Goal: Check status

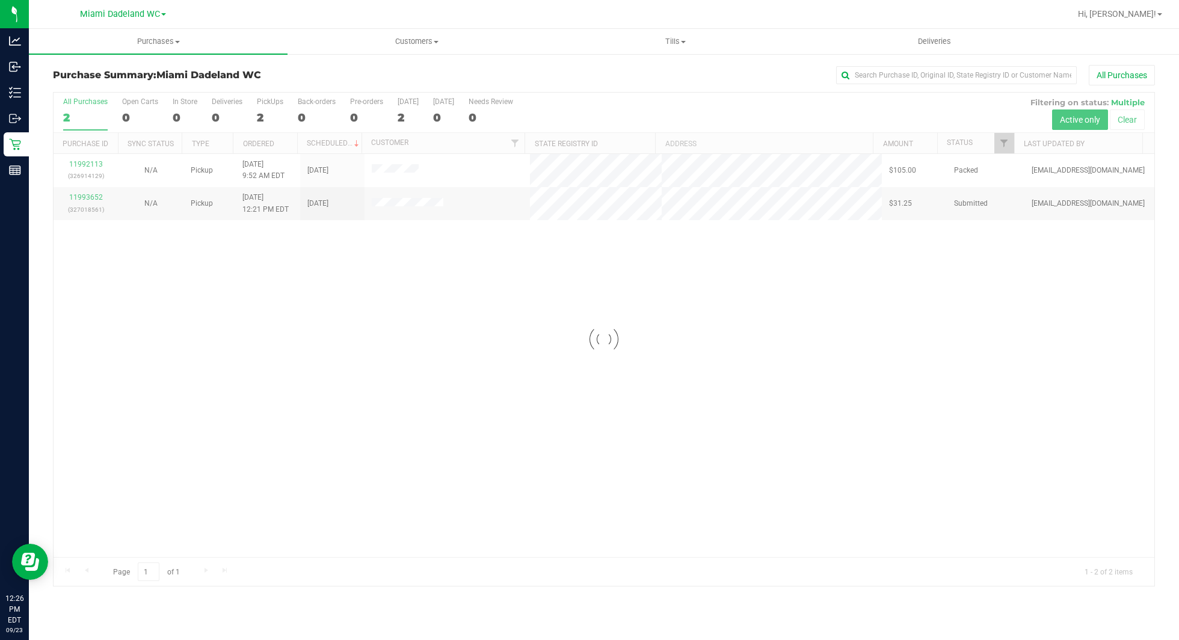
click at [570, 278] on div at bounding box center [604, 339] width 1101 height 493
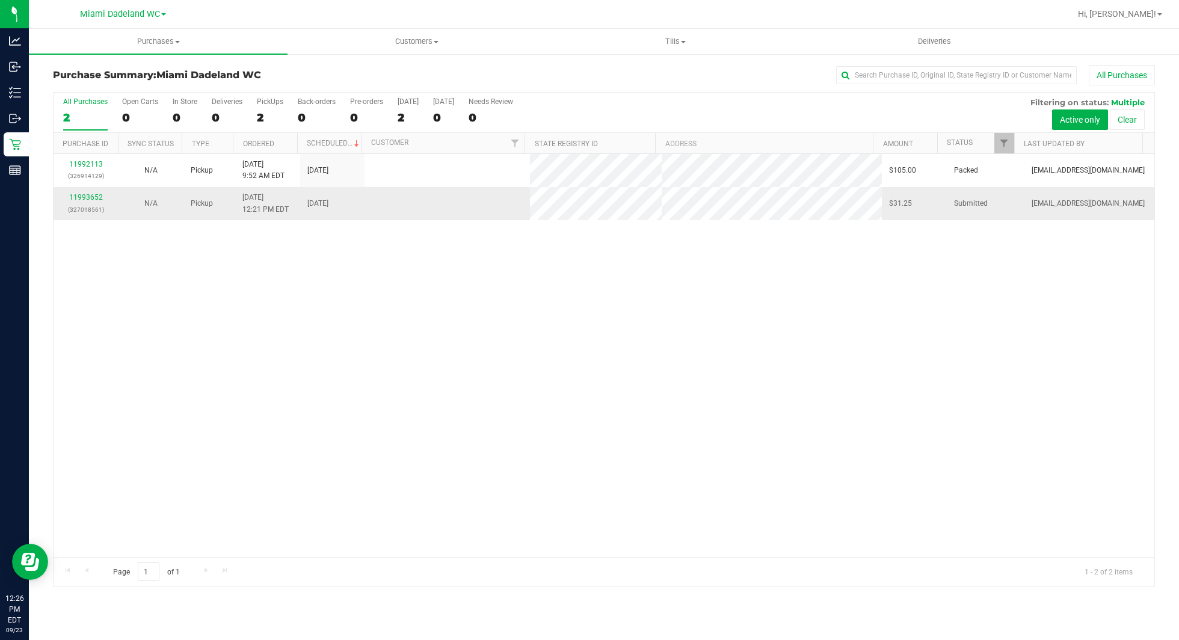
click at [94, 192] on div "11993652 (327018561)" at bounding box center [86, 203] width 51 height 23
click at [94, 193] on link "11993652" at bounding box center [86, 197] width 34 height 8
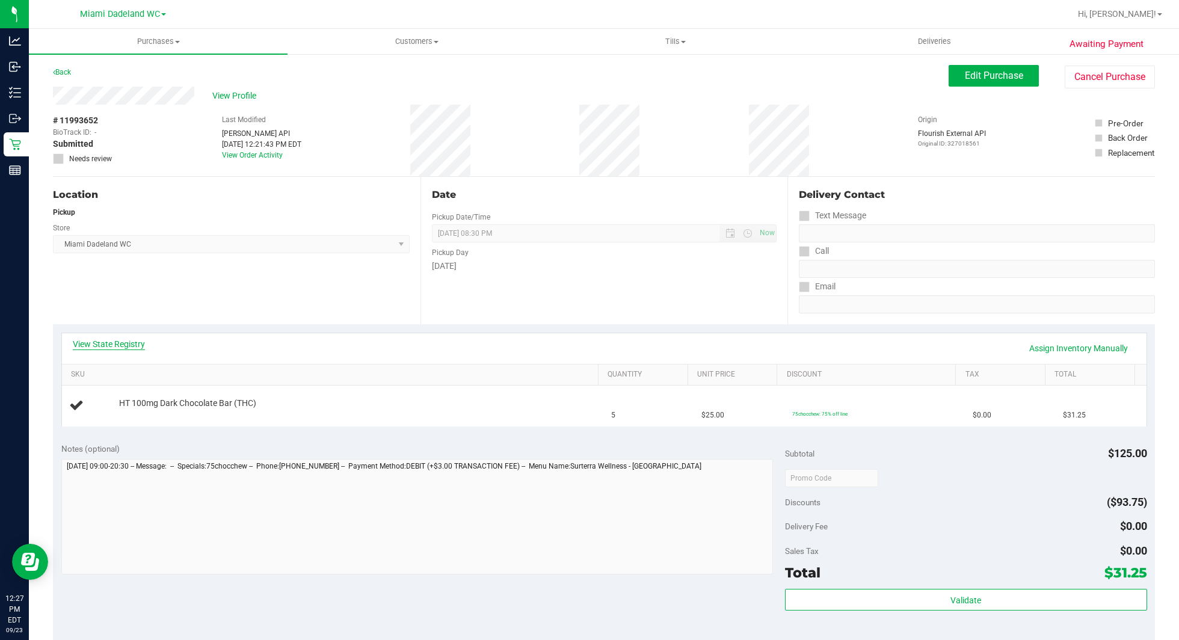
click at [110, 344] on link "View State Registry" at bounding box center [109, 344] width 72 height 12
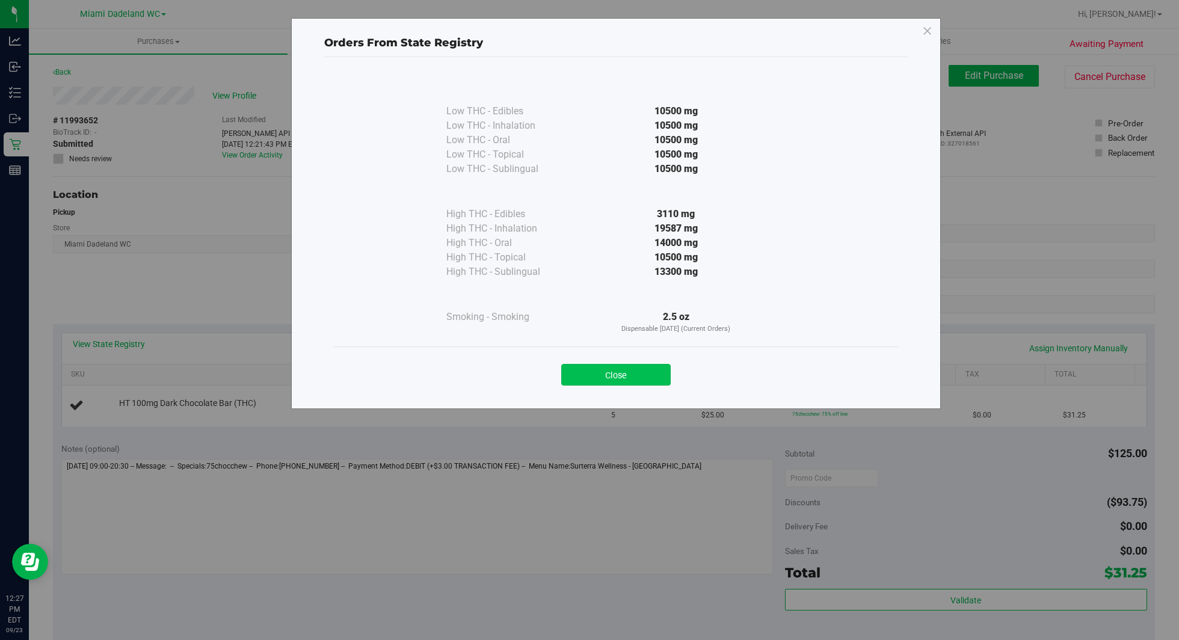
click at [609, 374] on button "Close" at bounding box center [616, 375] width 110 height 22
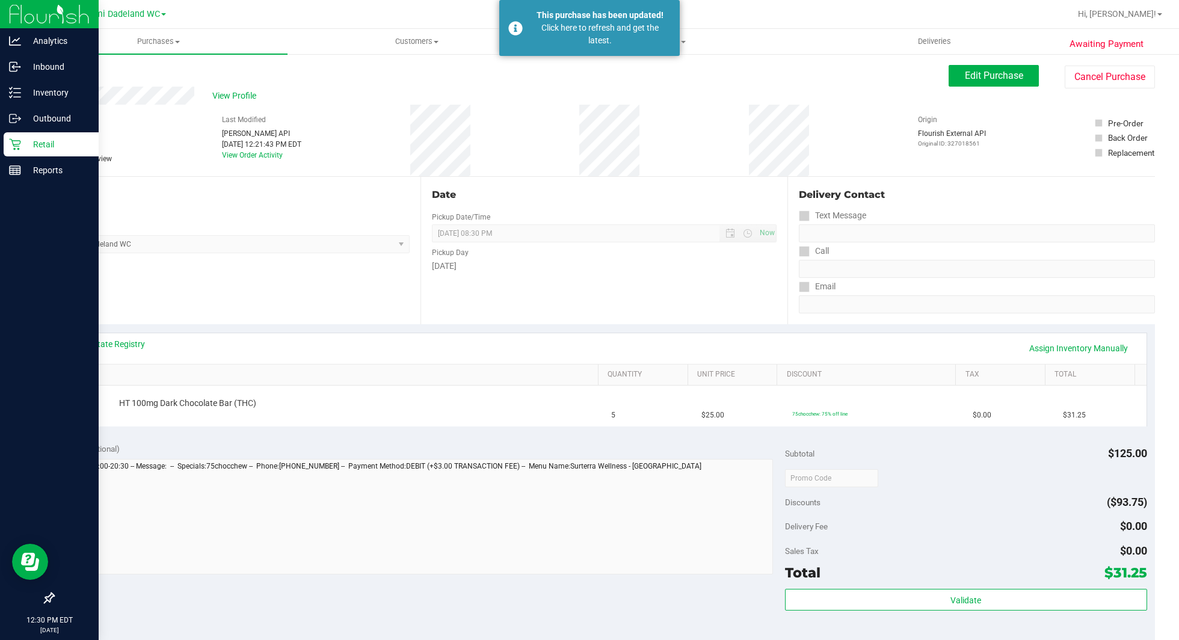
click at [57, 137] on div "Retail" at bounding box center [51, 144] width 95 height 24
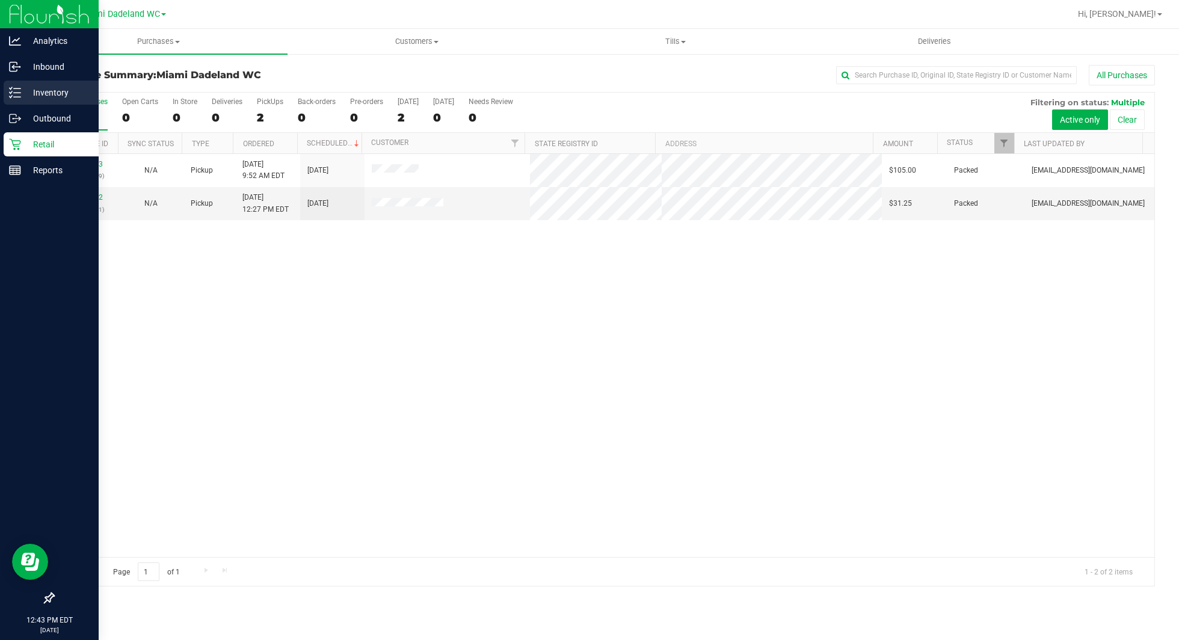
click at [49, 86] on p "Inventory" at bounding box center [57, 92] width 72 height 14
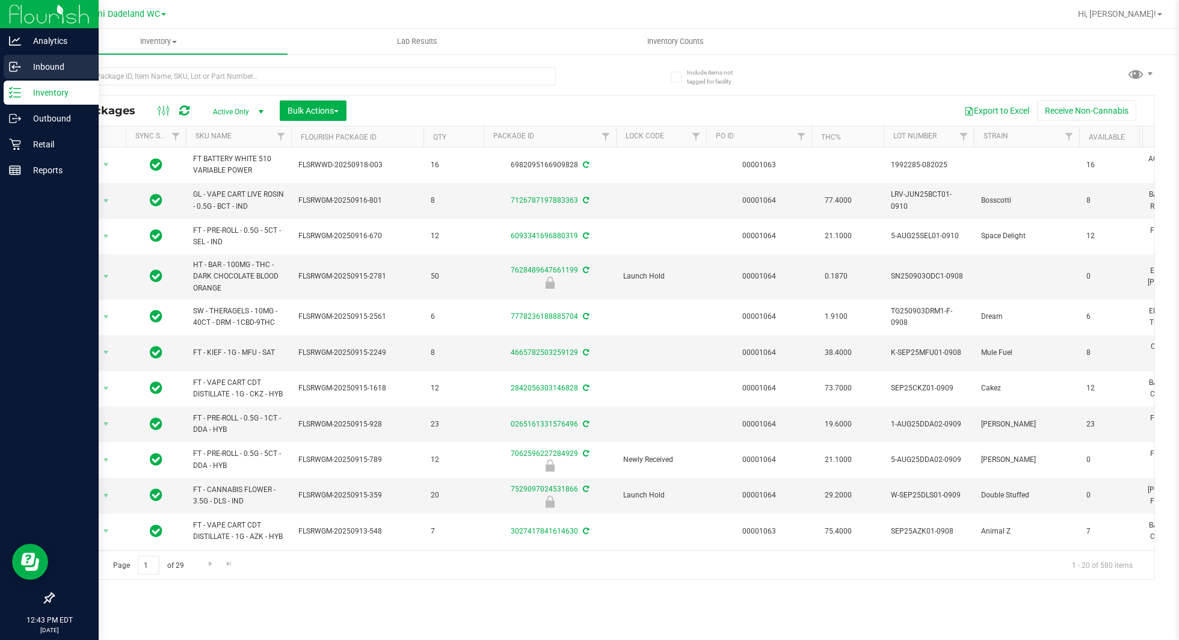
click at [34, 70] on p "Inbound" at bounding box center [57, 67] width 72 height 14
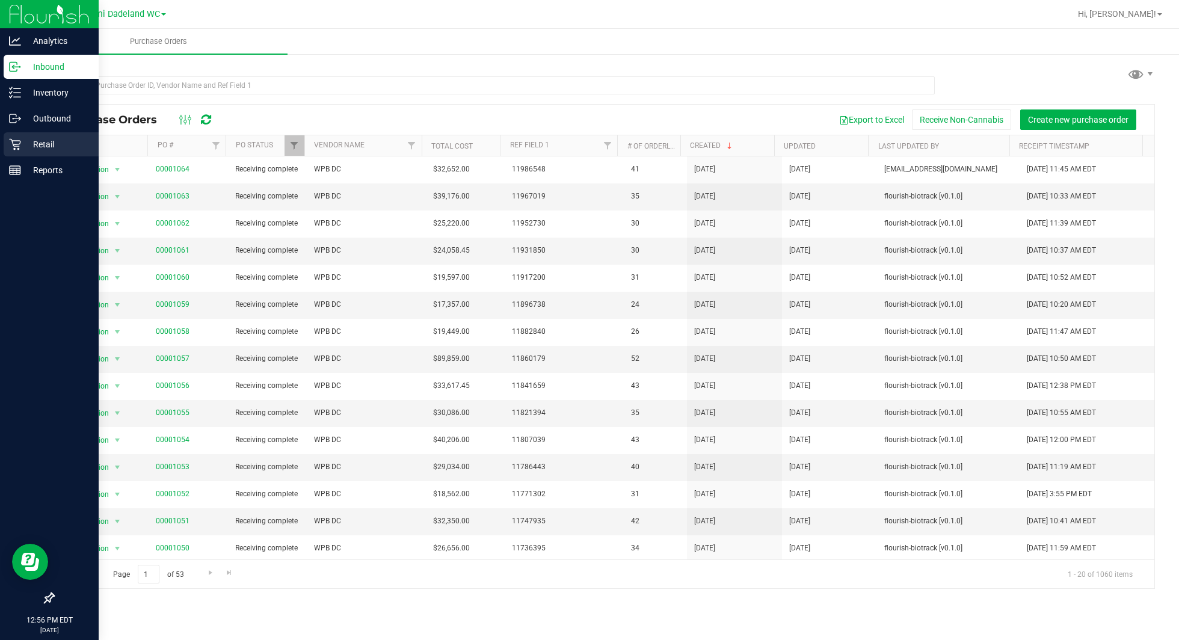
click at [58, 146] on p "Retail" at bounding box center [57, 144] width 72 height 14
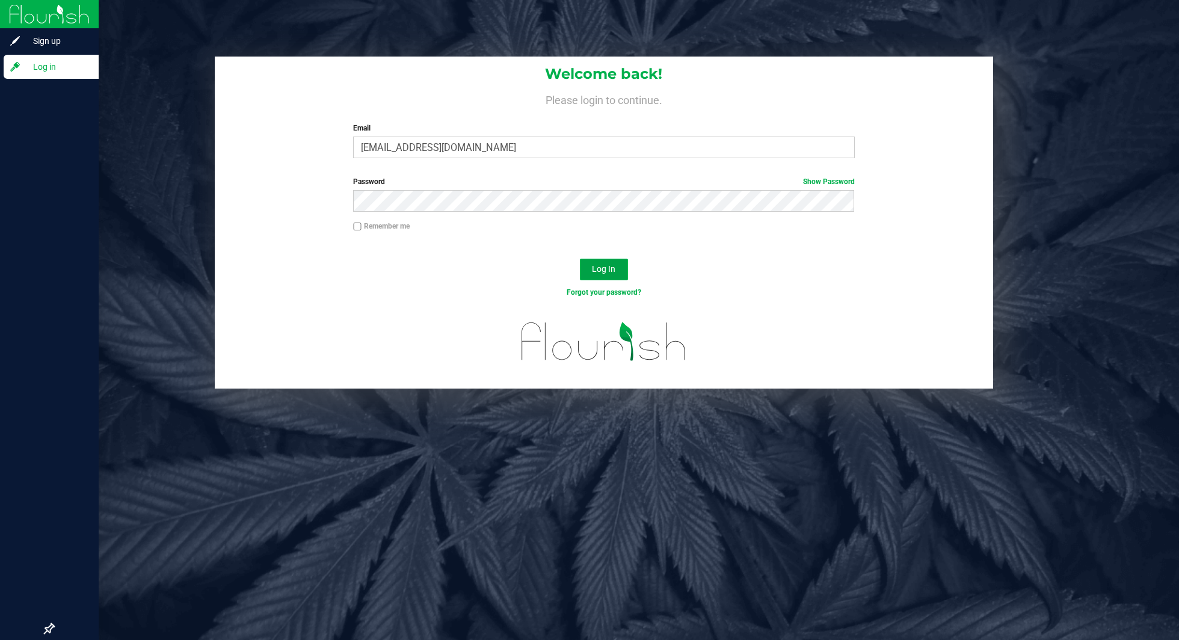
click at [616, 271] on button "Log In" at bounding box center [604, 270] width 48 height 22
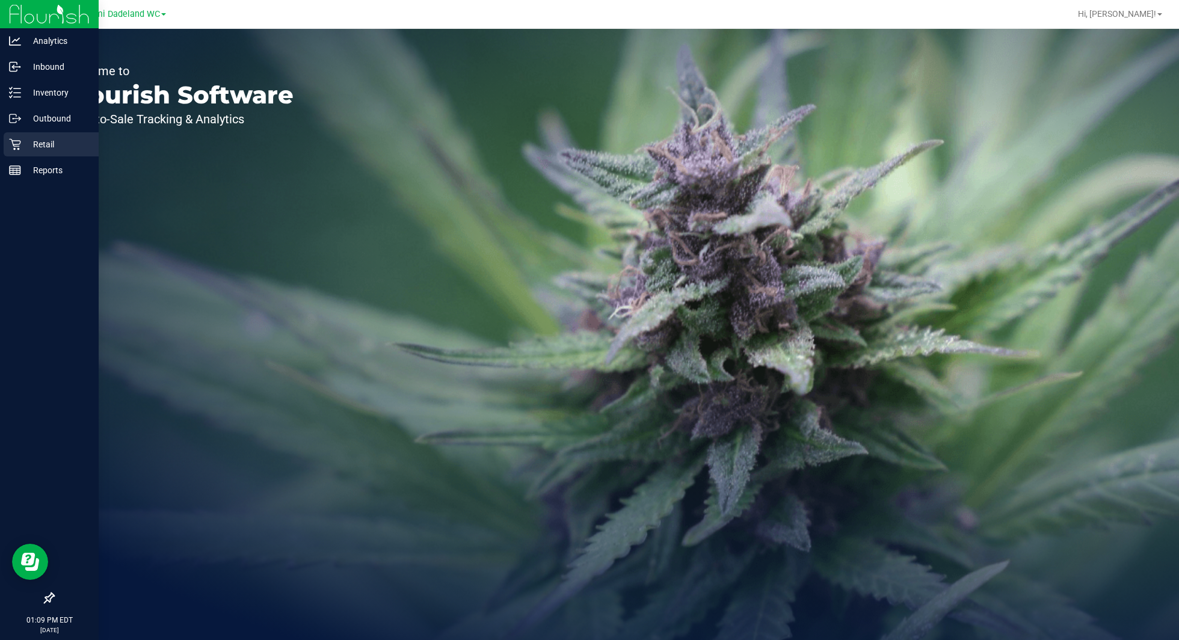
click at [50, 143] on p "Retail" at bounding box center [57, 144] width 72 height 14
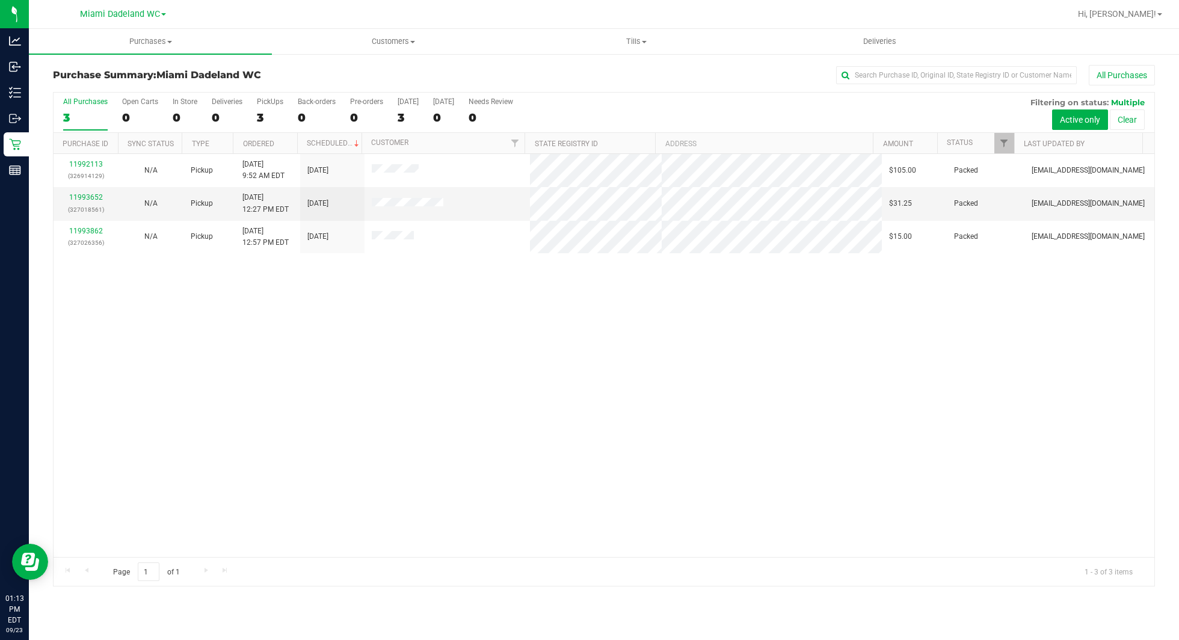
click at [501, 348] on div "11992113 (326914129) N/A Pickup [DATE] 9:52 AM EDT 9/23/2025 $105.00 Packed [EM…" at bounding box center [604, 355] width 1101 height 403
